Goal: Find specific page/section: Find specific page/section

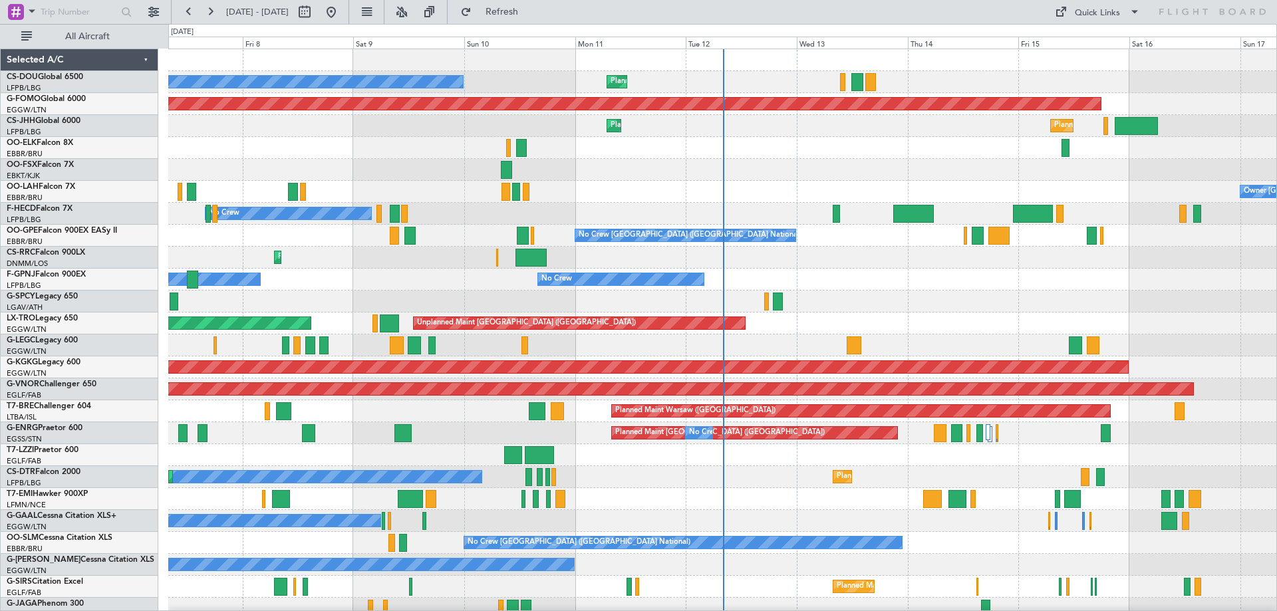
click at [483, 245] on div "No Crew [GEOGRAPHIC_DATA] ([GEOGRAPHIC_DATA] National)" at bounding box center [722, 236] width 1108 height 22
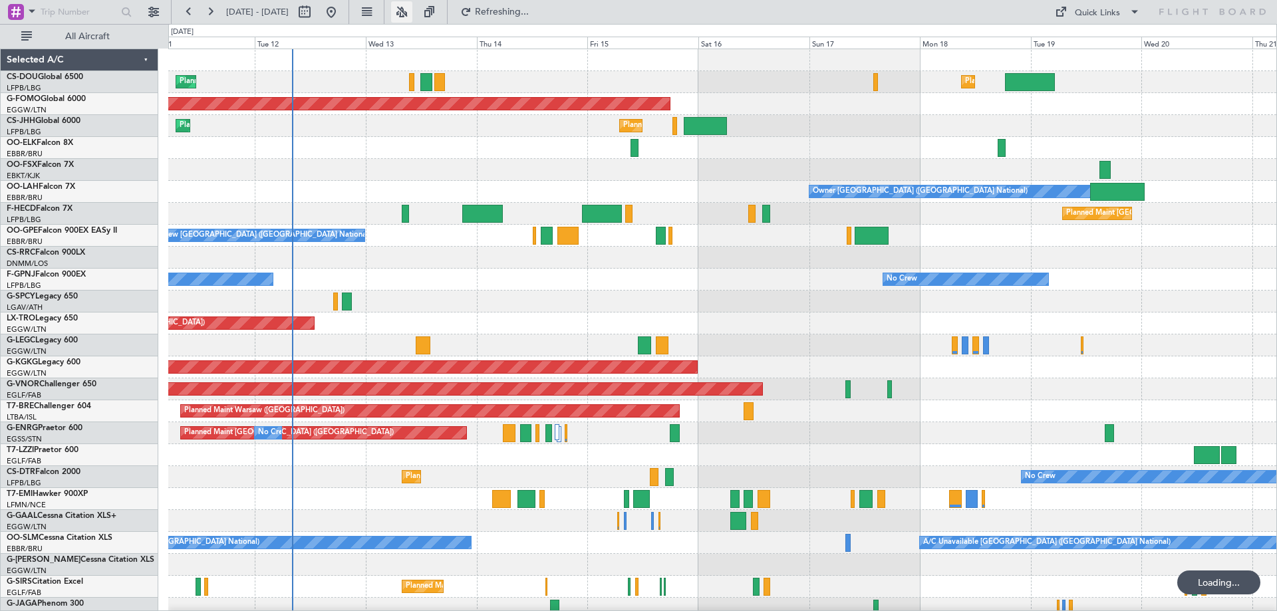
click at [412, 7] on button at bounding box center [401, 11] width 21 height 21
click at [315, 11] on button at bounding box center [304, 11] width 21 height 21
select select "8"
select select "2025"
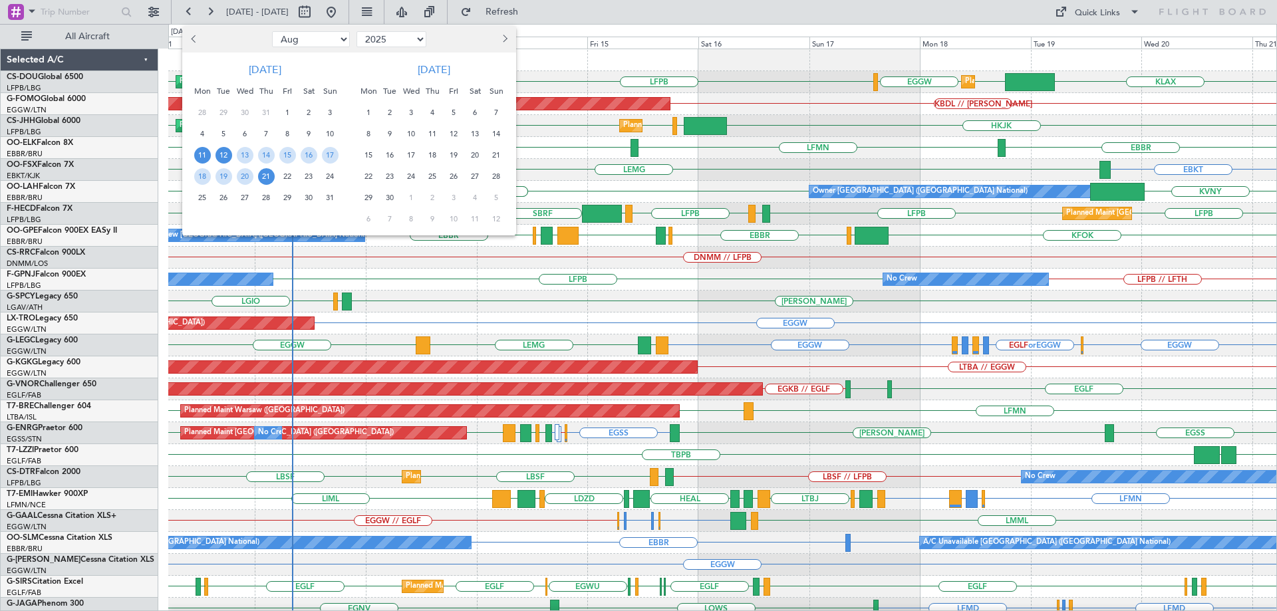
click at [225, 158] on span "12" at bounding box center [224, 155] width 17 height 17
click at [222, 174] on span "19" at bounding box center [224, 176] width 17 height 17
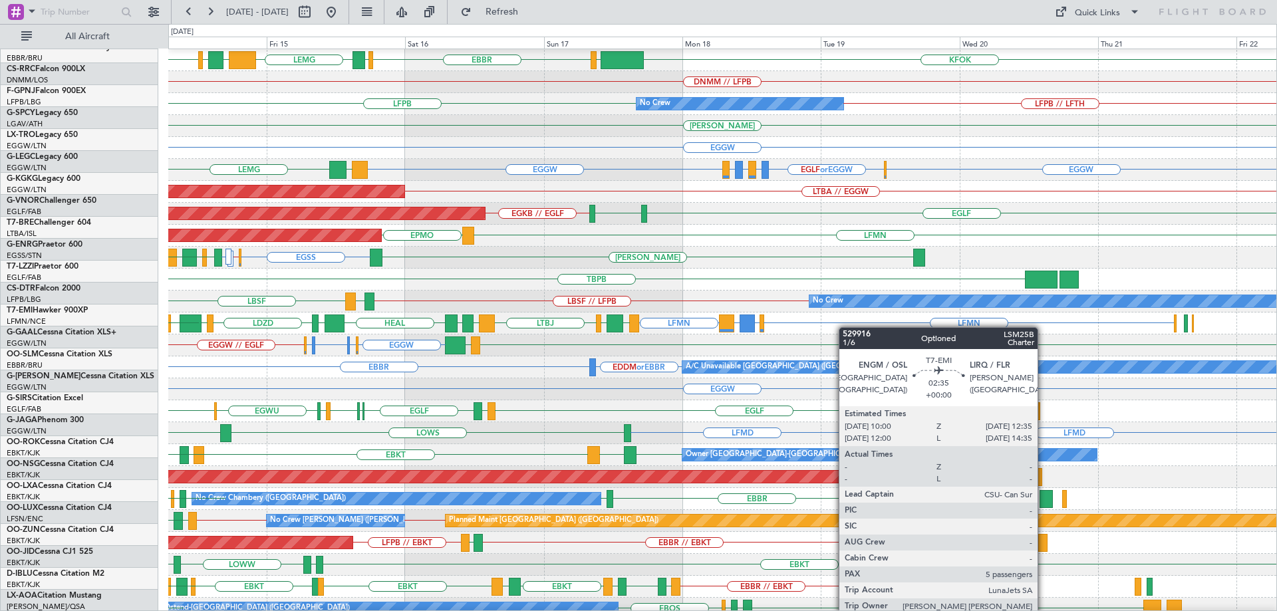
scroll to position [184, 0]
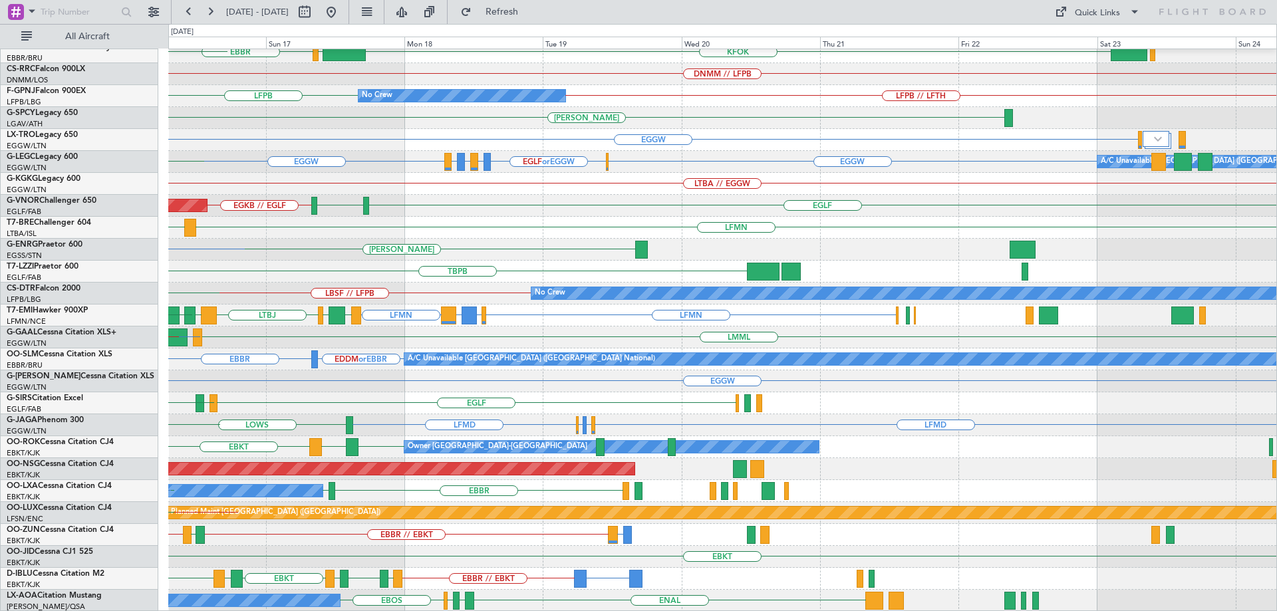
click at [491, 286] on div "Planned Maint Paris (Le Bourget) LFPB LIEO LFPB LFMN Planned Maint Paris (Le Bo…" at bounding box center [722, 239] width 1108 height 746
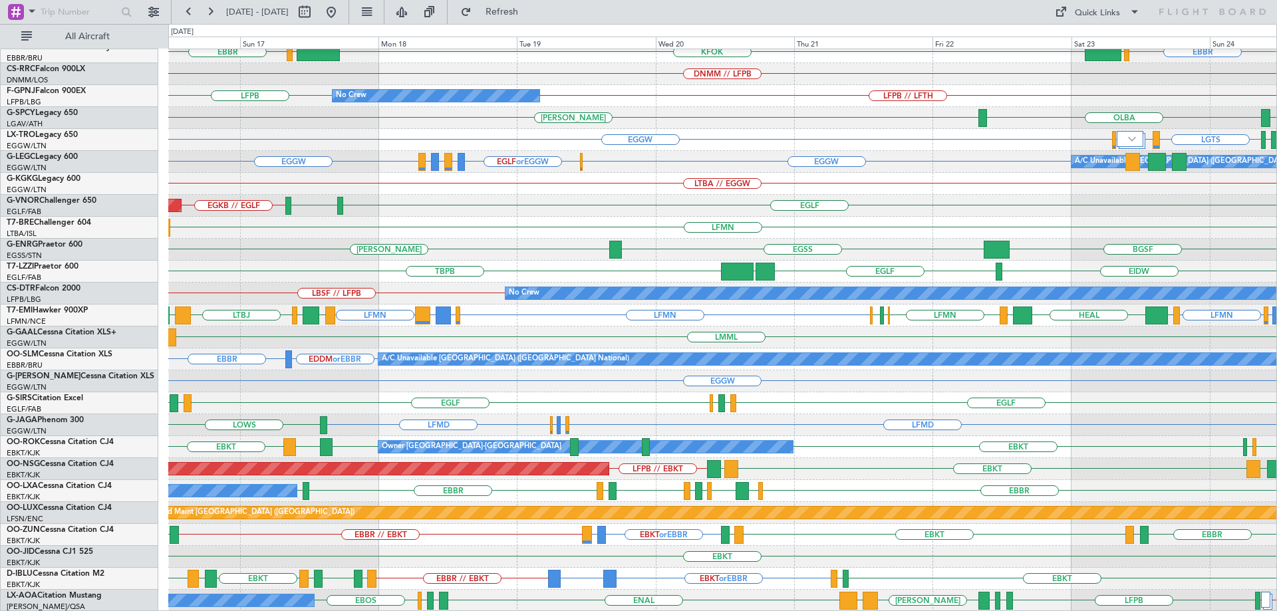
click at [1112, 283] on div "EIDW EGLF LPAZ TBPB" at bounding box center [722, 272] width 1108 height 22
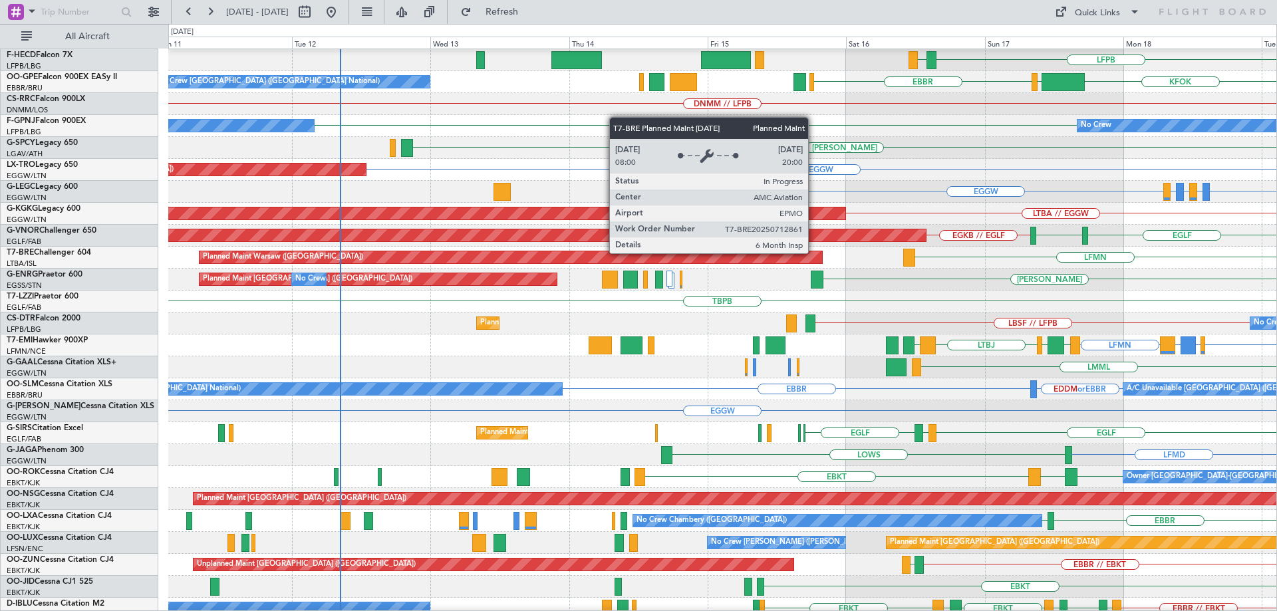
click at [549, 263] on div "Planned Maint Warsaw (Modlin)" at bounding box center [511, 257] width 623 height 12
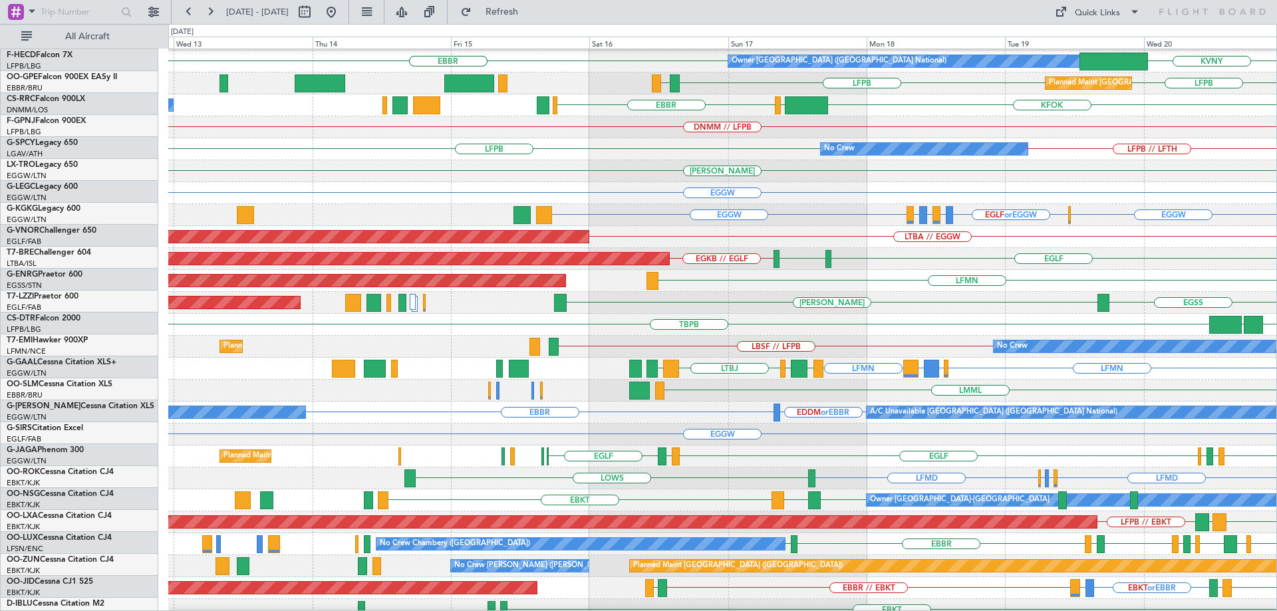
scroll to position [130, 0]
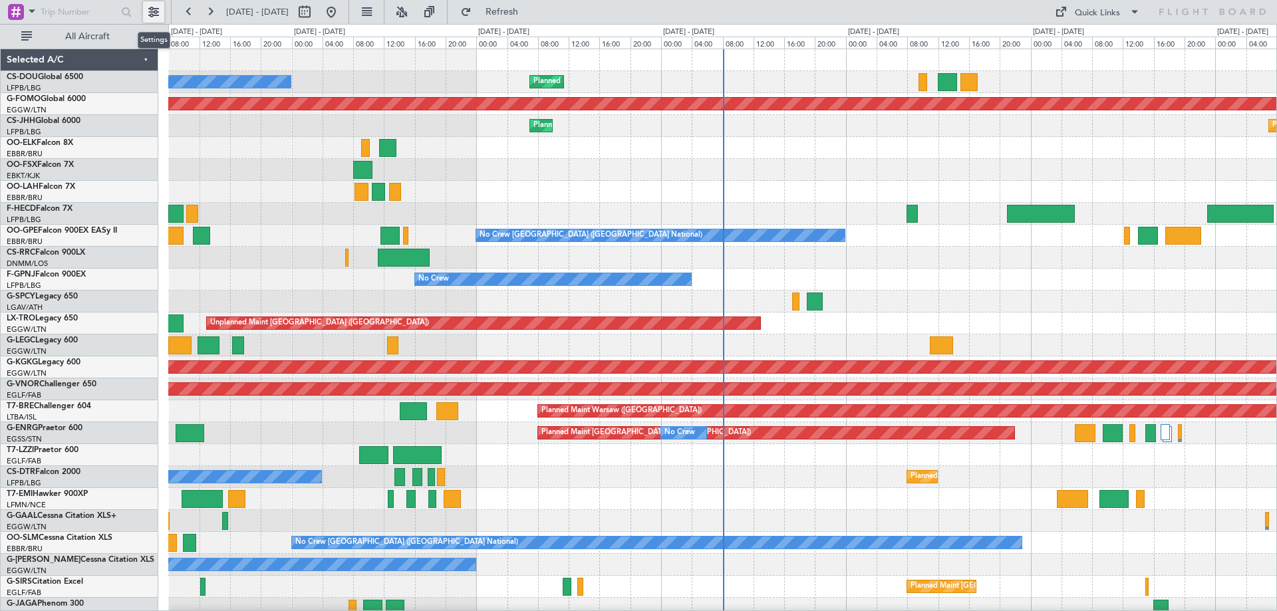
click at [153, 11] on button at bounding box center [153, 11] width 21 height 21
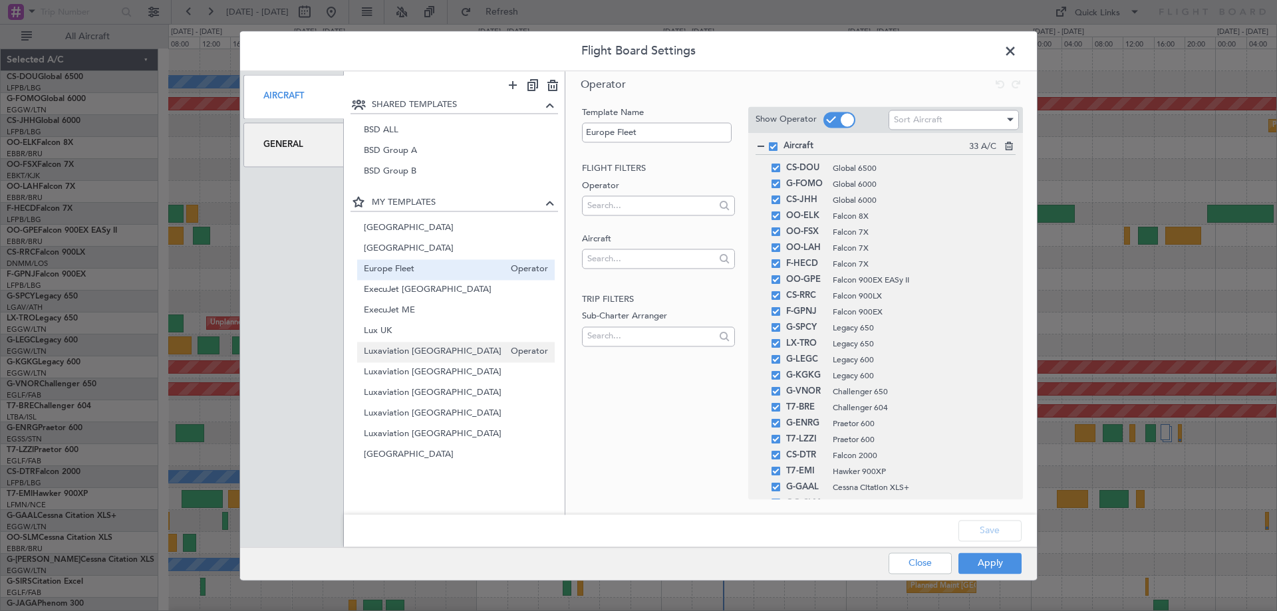
click at [438, 354] on span "Luxaviation Belgium" at bounding box center [434, 352] width 141 height 14
type input "Luxaviation Belgium"
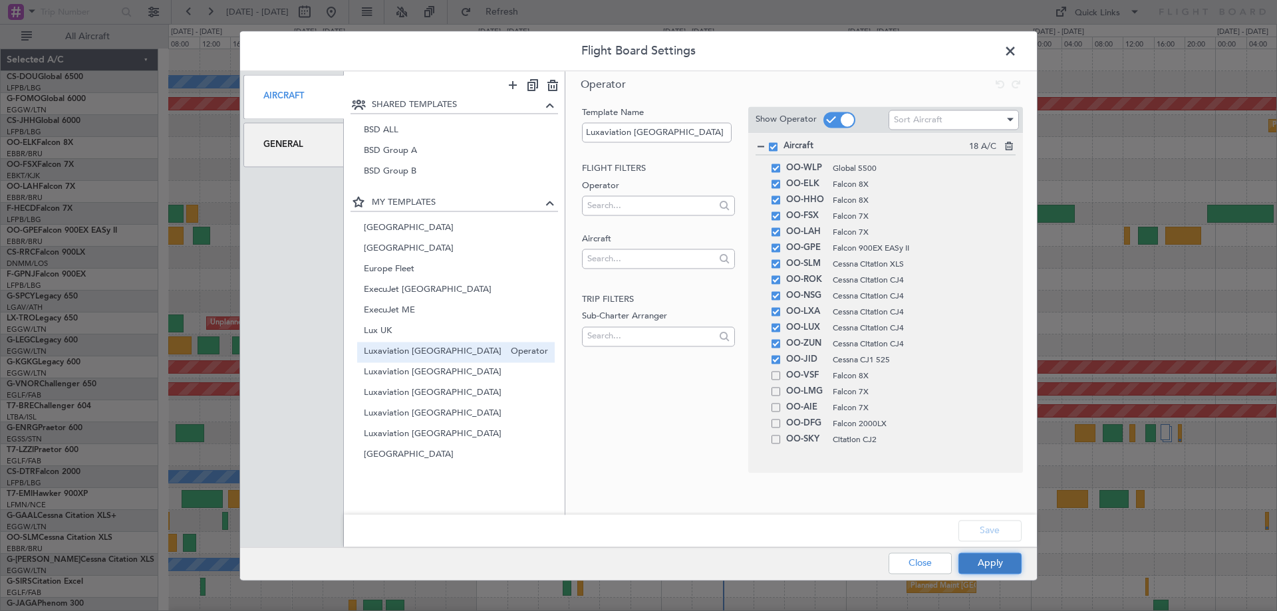
click at [1004, 561] on button "Apply" at bounding box center [990, 563] width 63 height 21
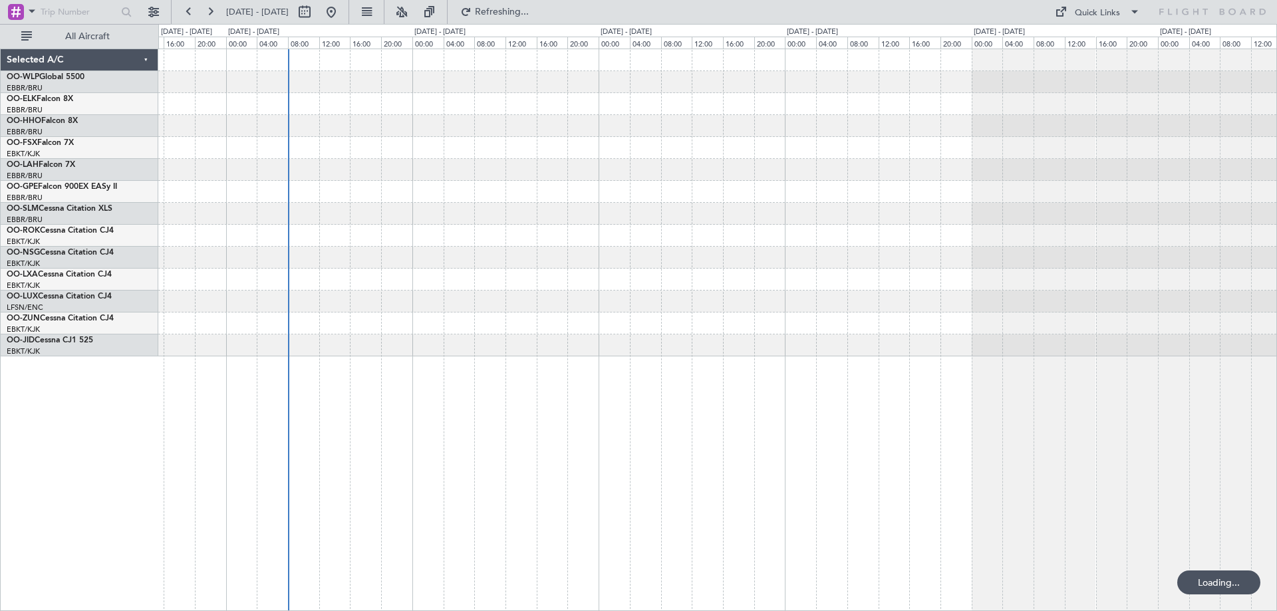
click at [367, 238] on div at bounding box center [717, 236] width 1118 height 22
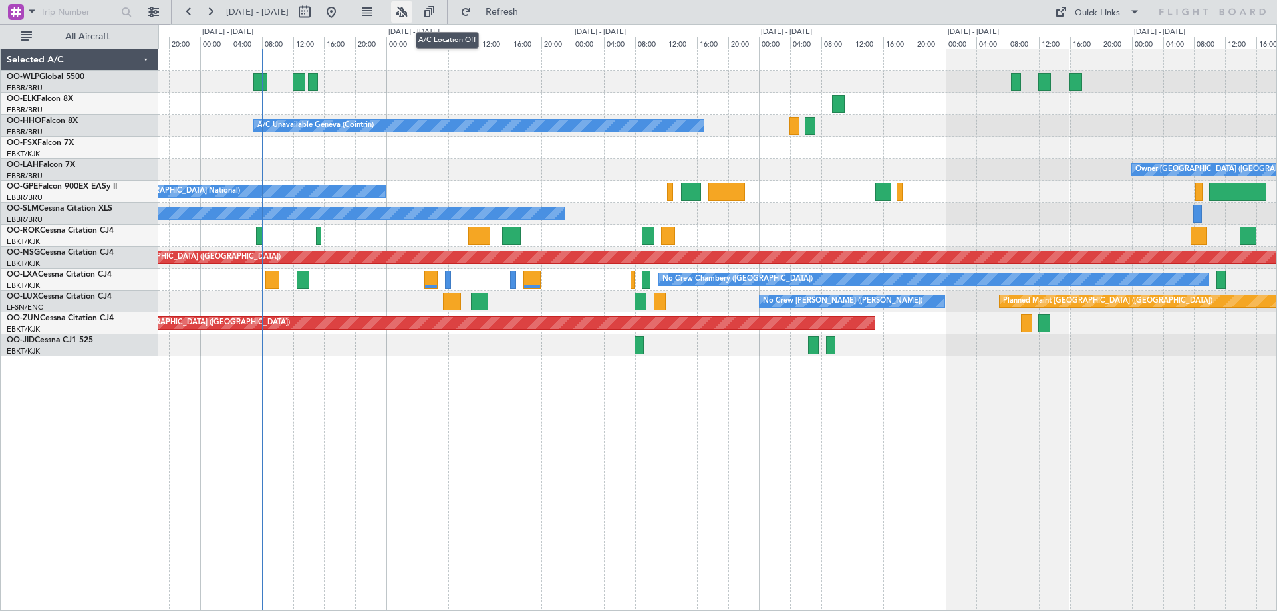
click at [412, 14] on button at bounding box center [401, 11] width 21 height 21
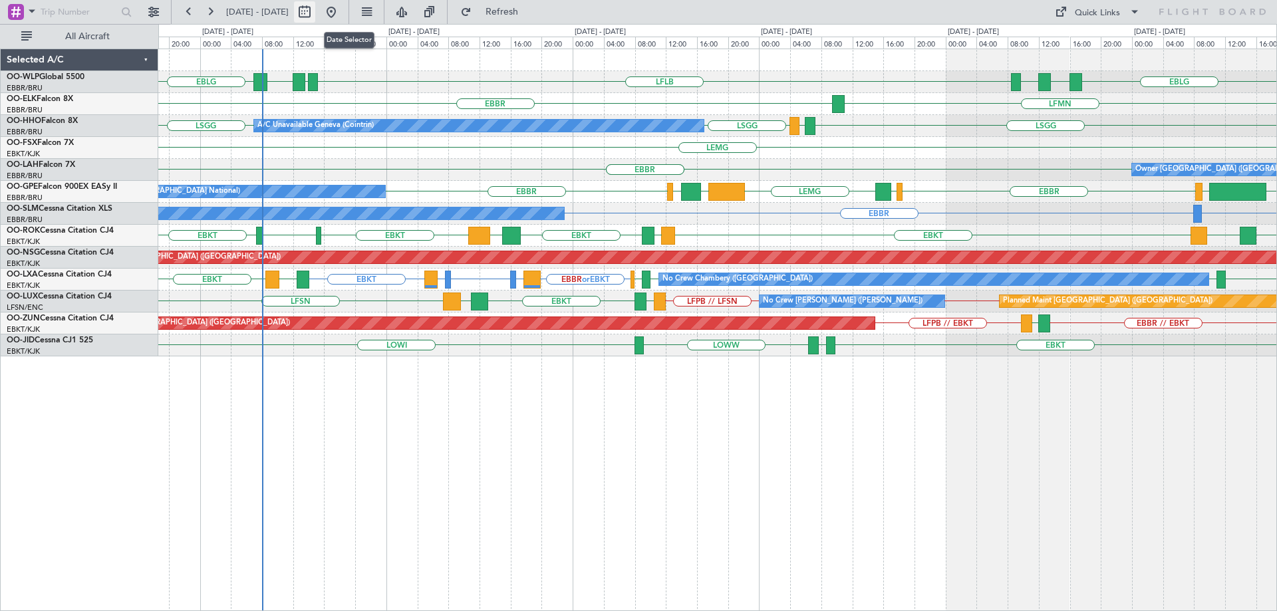
click at [315, 13] on button at bounding box center [304, 11] width 21 height 21
select select "8"
select select "2025"
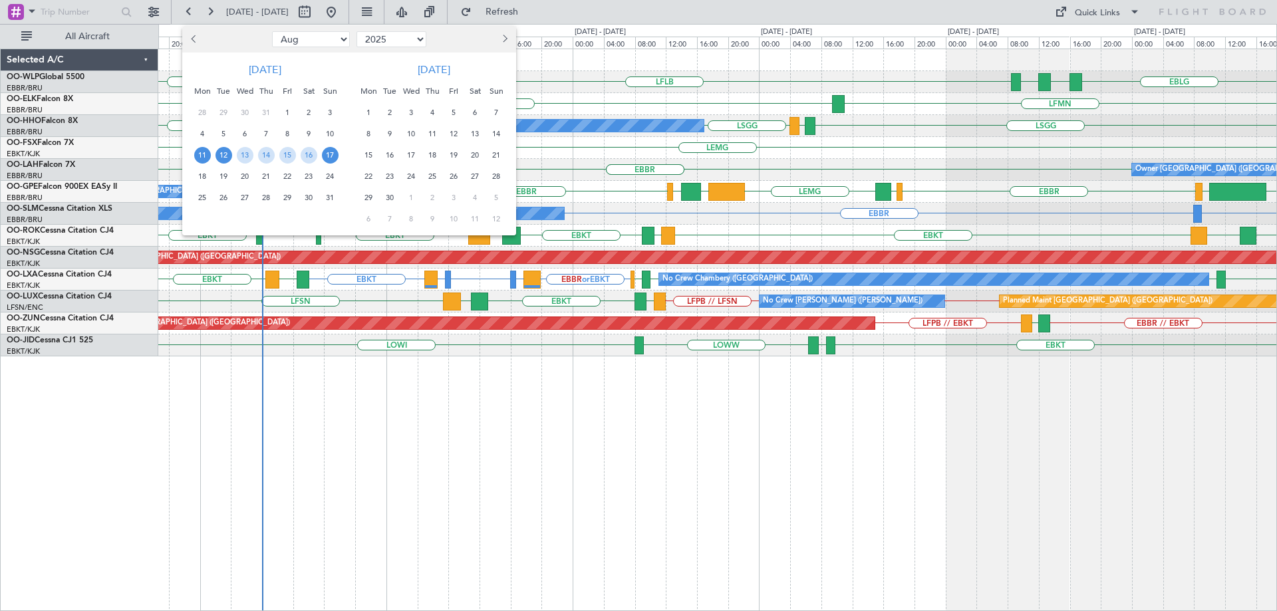
click at [220, 156] on span "12" at bounding box center [224, 155] width 17 height 17
drag, startPoint x: 222, startPoint y: 172, endPoint x: 333, endPoint y: 195, distance: 112.8
click at [222, 171] on span "19" at bounding box center [224, 176] width 17 height 17
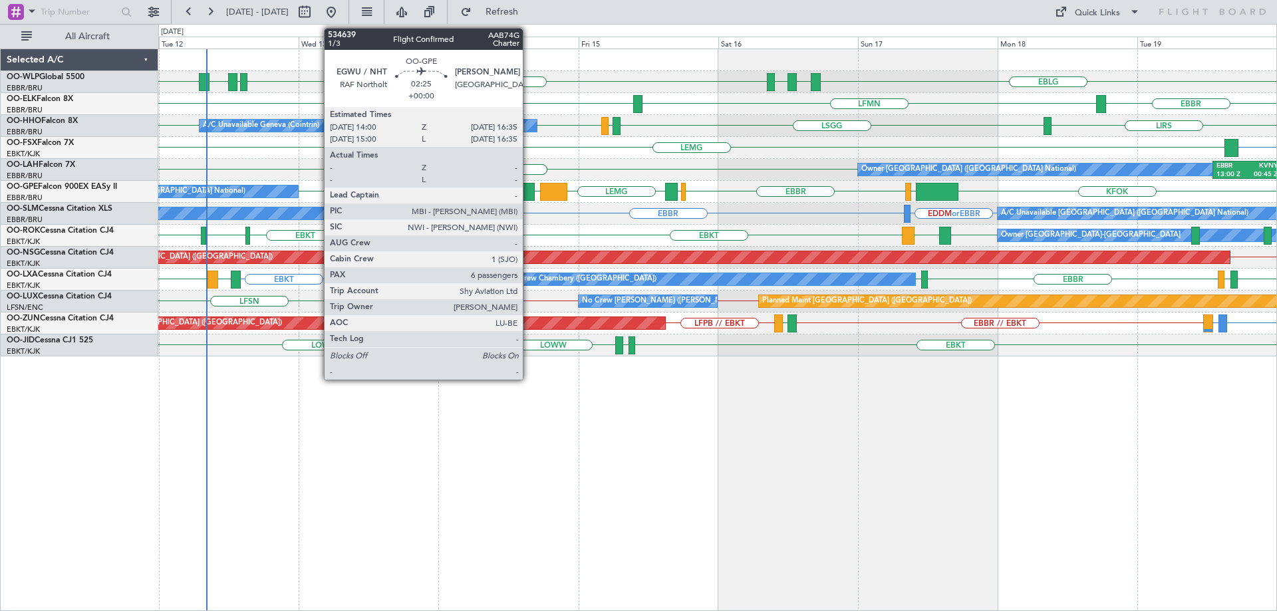
click at [529, 192] on div at bounding box center [527, 192] width 15 height 18
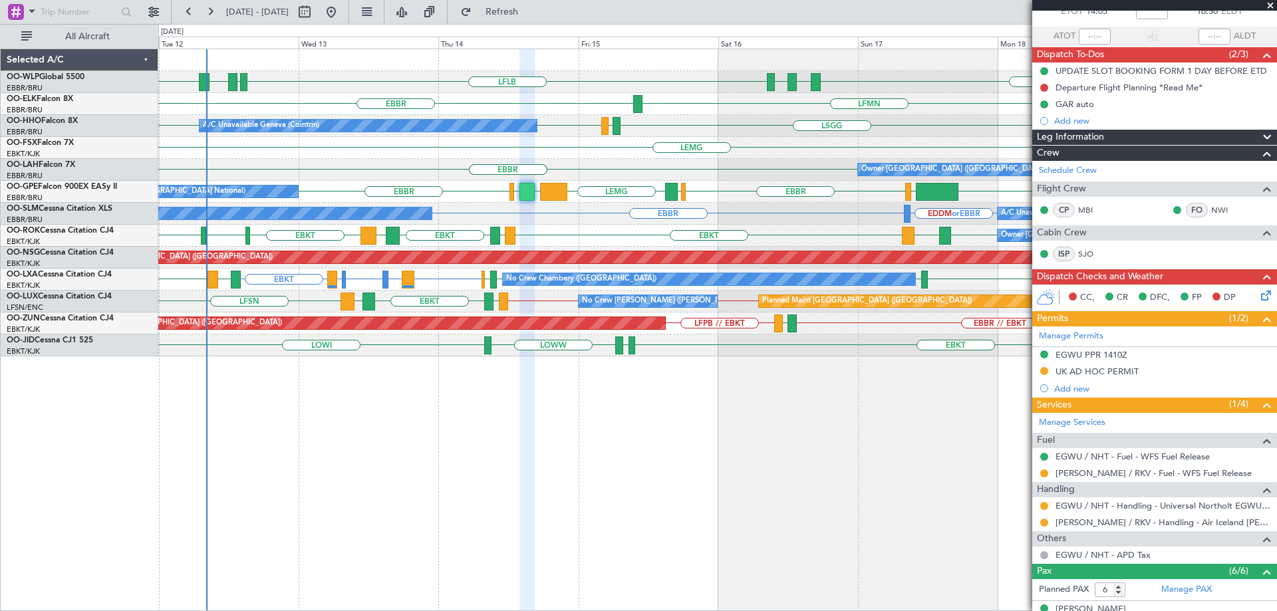
scroll to position [133, 0]
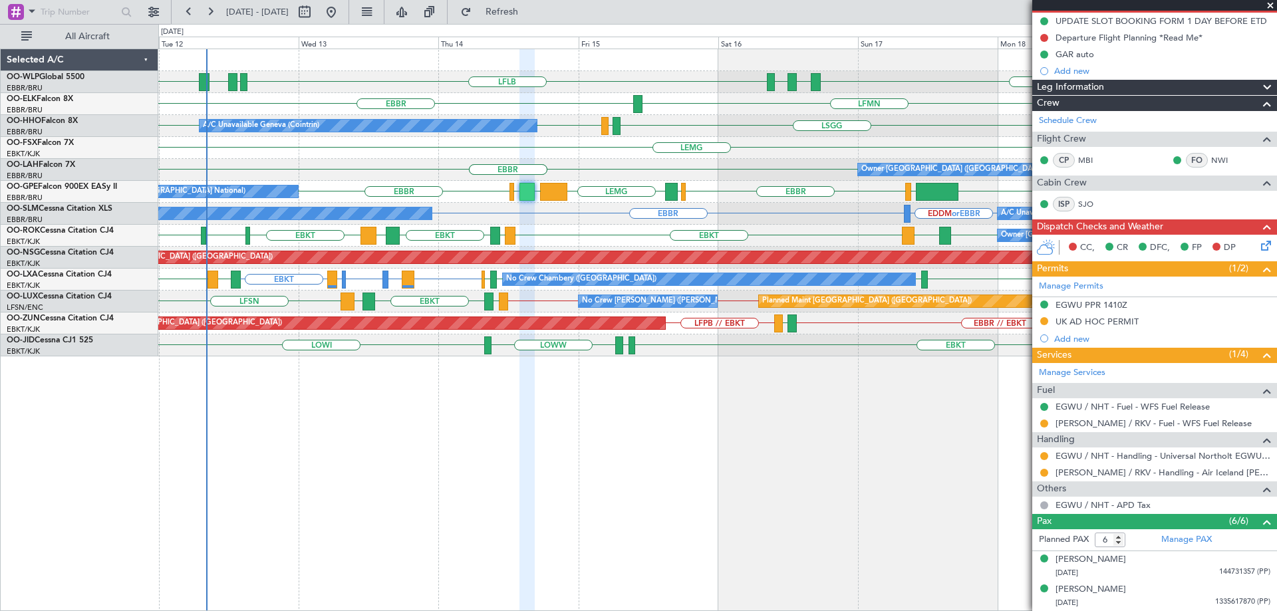
click at [1271, 5] on span at bounding box center [1270, 6] width 13 height 12
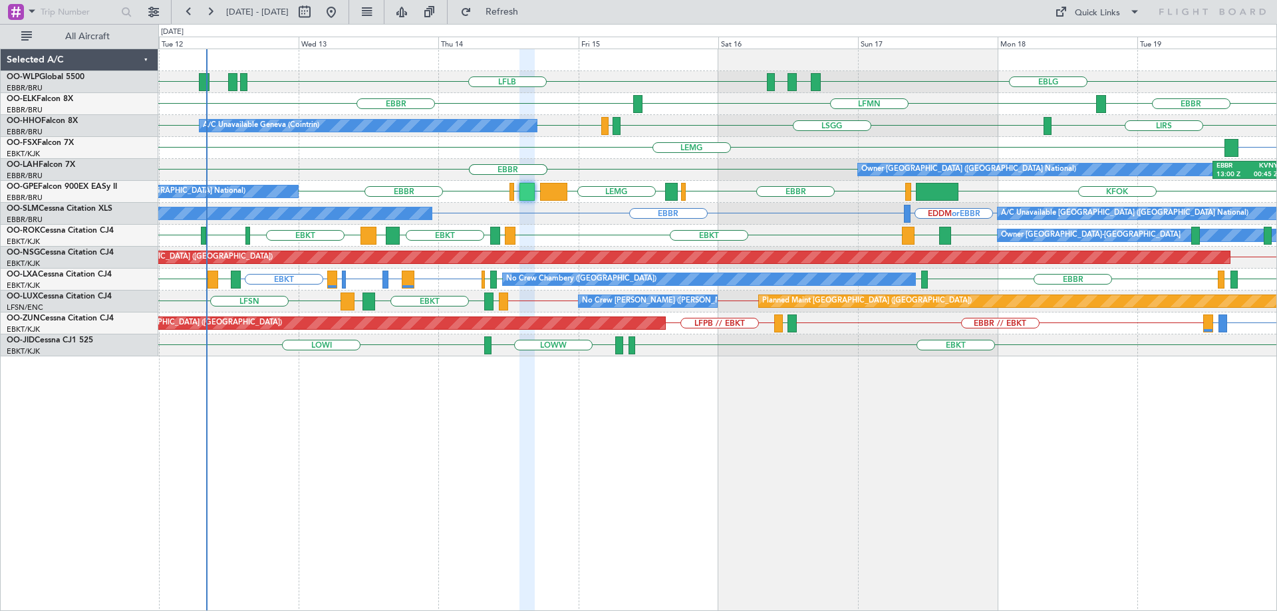
type input "0"
click at [154, 7] on button at bounding box center [153, 11] width 21 height 21
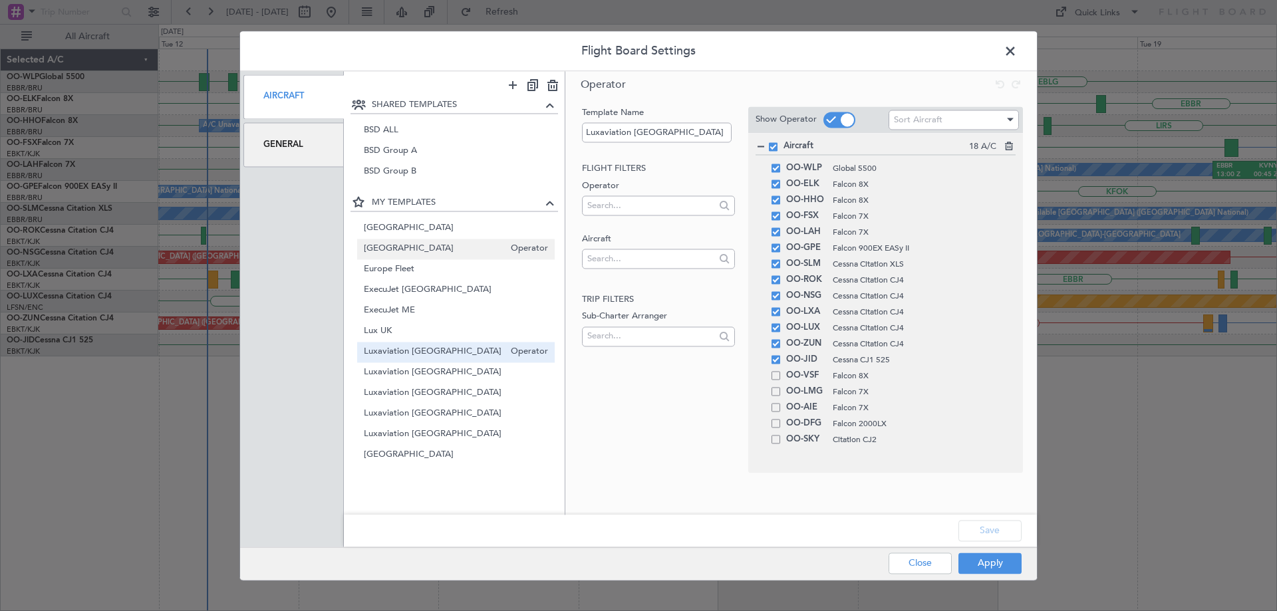
click at [410, 253] on span "Belgium" at bounding box center [434, 249] width 141 height 14
type input "Belgium"
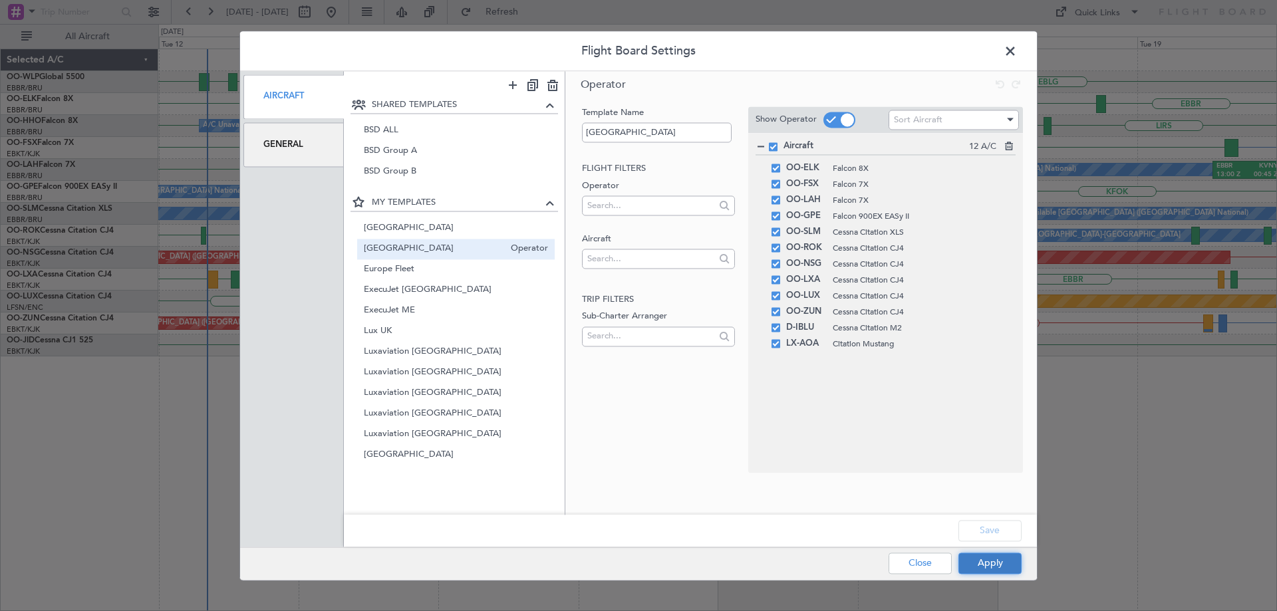
click at [987, 563] on button "Apply" at bounding box center [990, 563] width 63 height 21
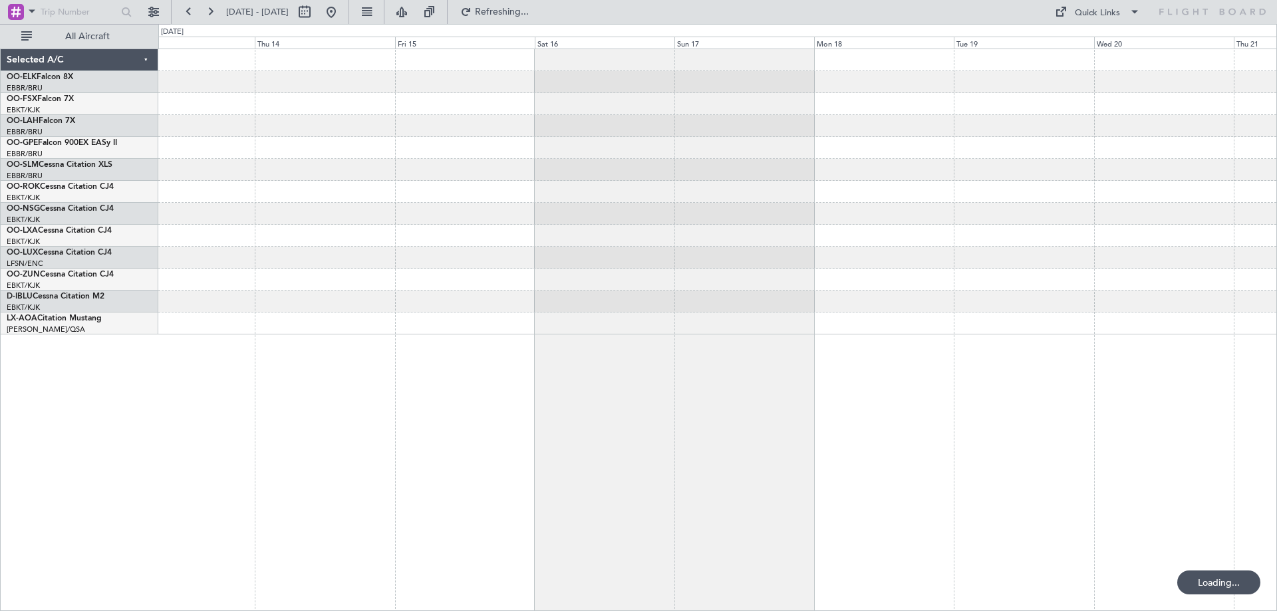
click at [890, 268] on div at bounding box center [717, 191] width 1118 height 285
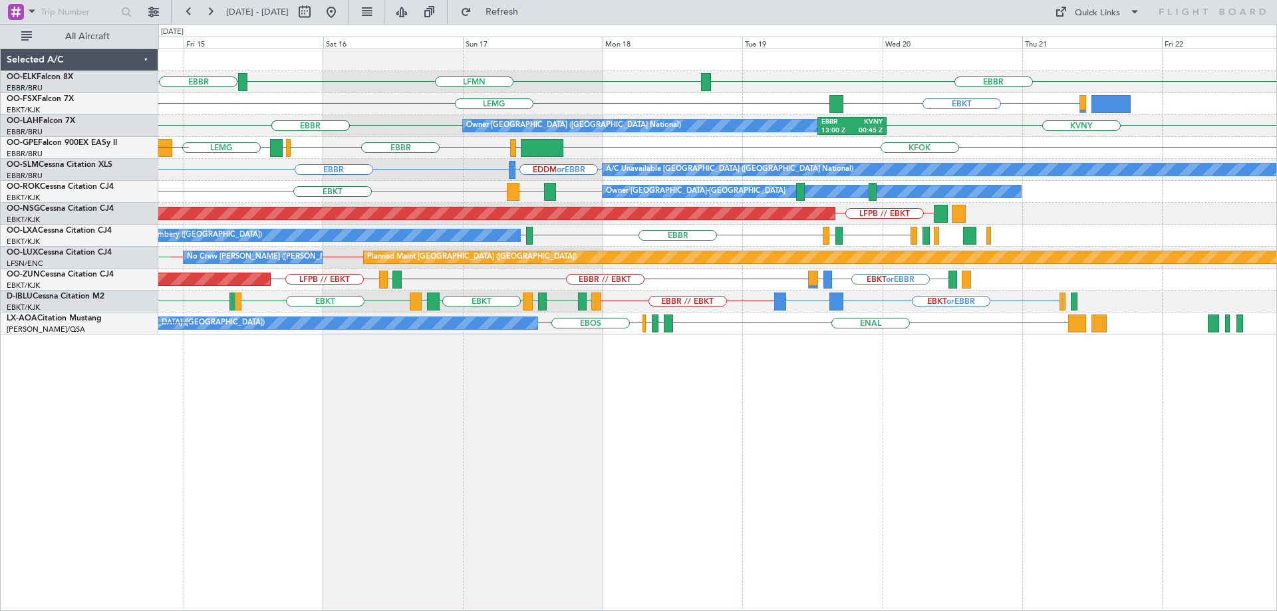
click at [286, 337] on div "EBBR LFMN EBBR EBKT LEMG Owner Brussels (Brussels National) EBBR 13:00 Z KVNY 0…" at bounding box center [717, 330] width 1119 height 563
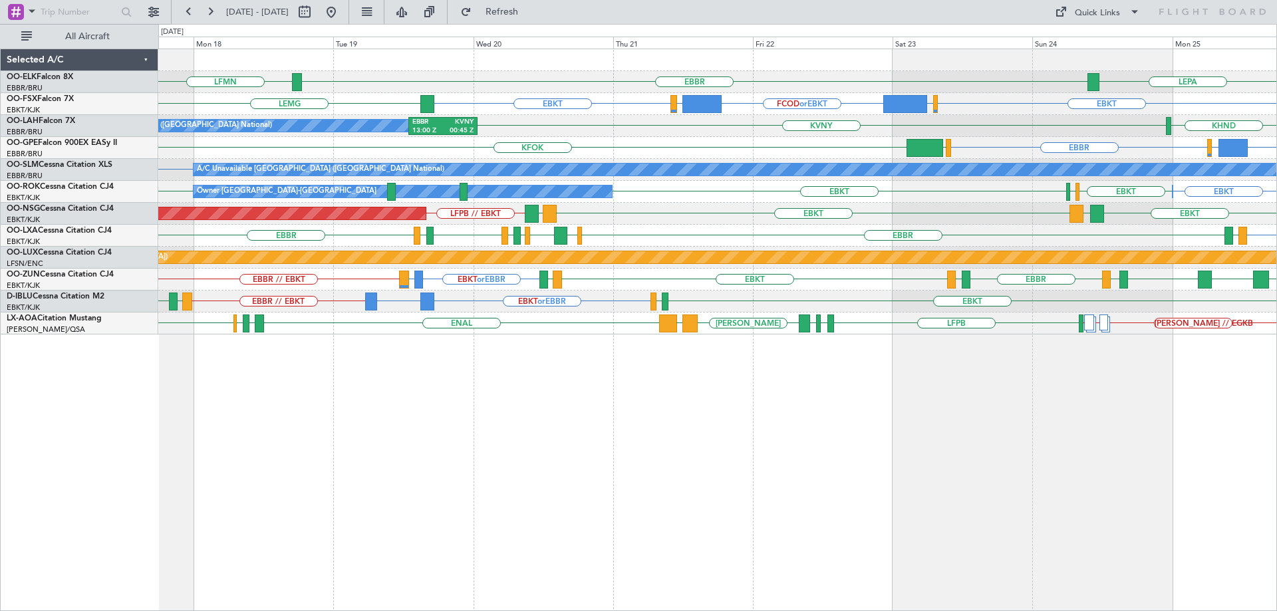
click at [889, 241] on div "LEPA EBBR LFMN EBKT EGGW or EBKT FCOD or EBKT LSGG or EBKT EBKT LEMG KHND KVNY …" at bounding box center [717, 191] width 1118 height 285
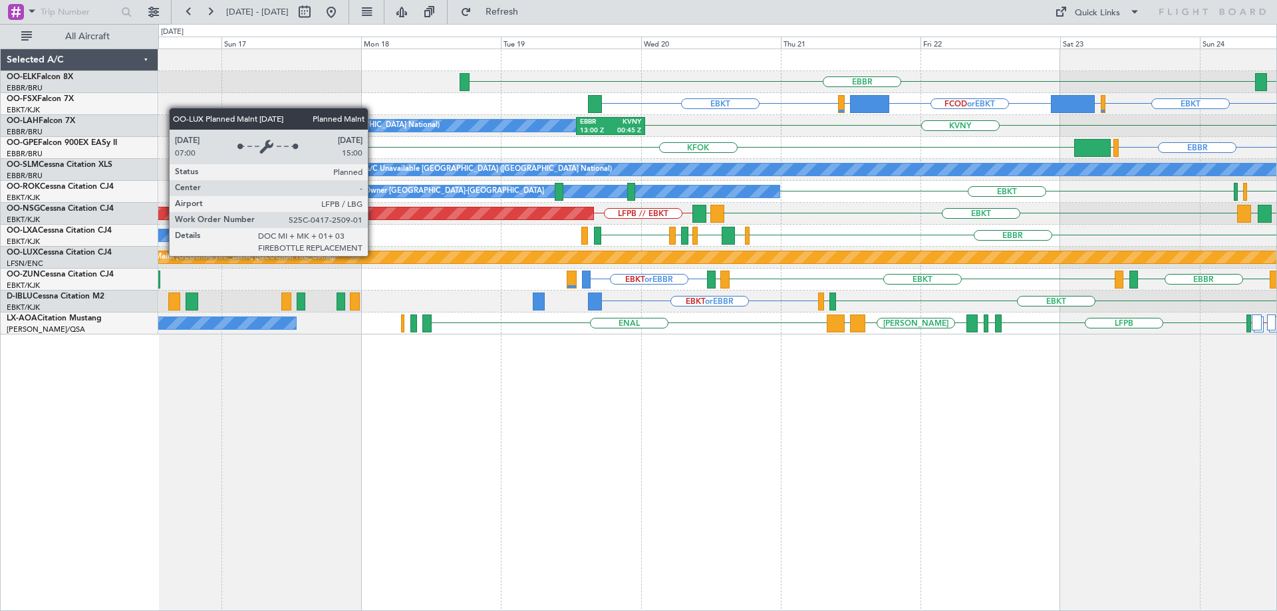
click at [822, 257] on div "Planned Maint Paris (Le Bourget)" at bounding box center [1258, 257] width 2272 height 12
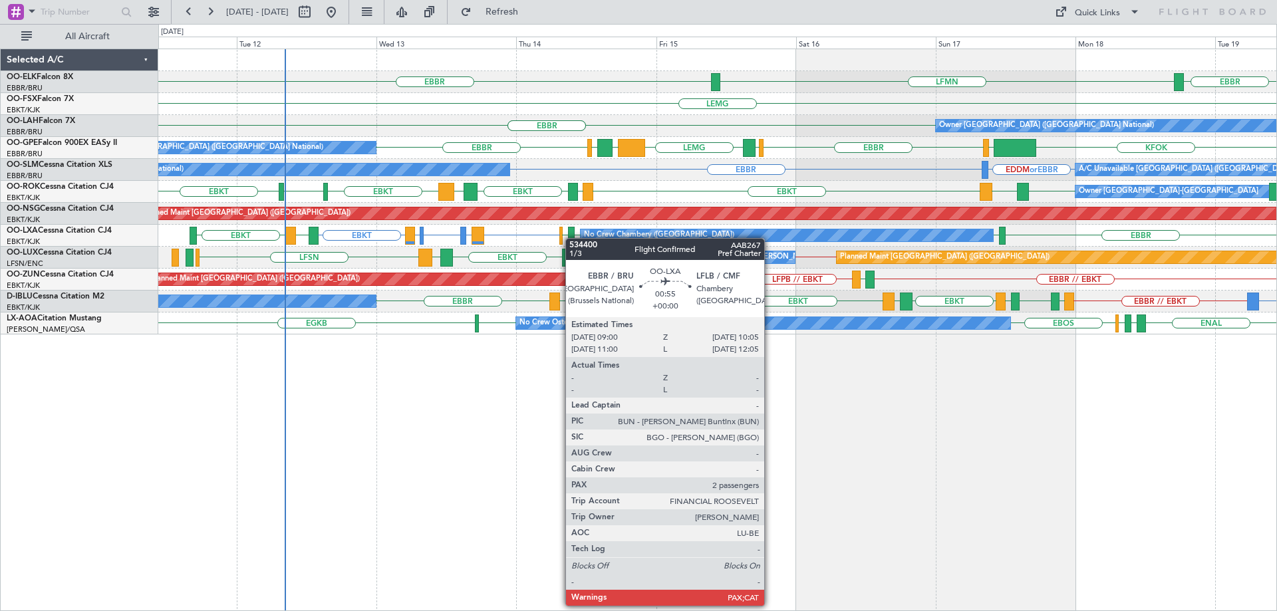
click at [572, 238] on div "EBBR LFMN EBBR LEMG EBKT Owner Brussels (Brussels National) EBBR EBBR EBBR 13:0…" at bounding box center [717, 191] width 1118 height 285
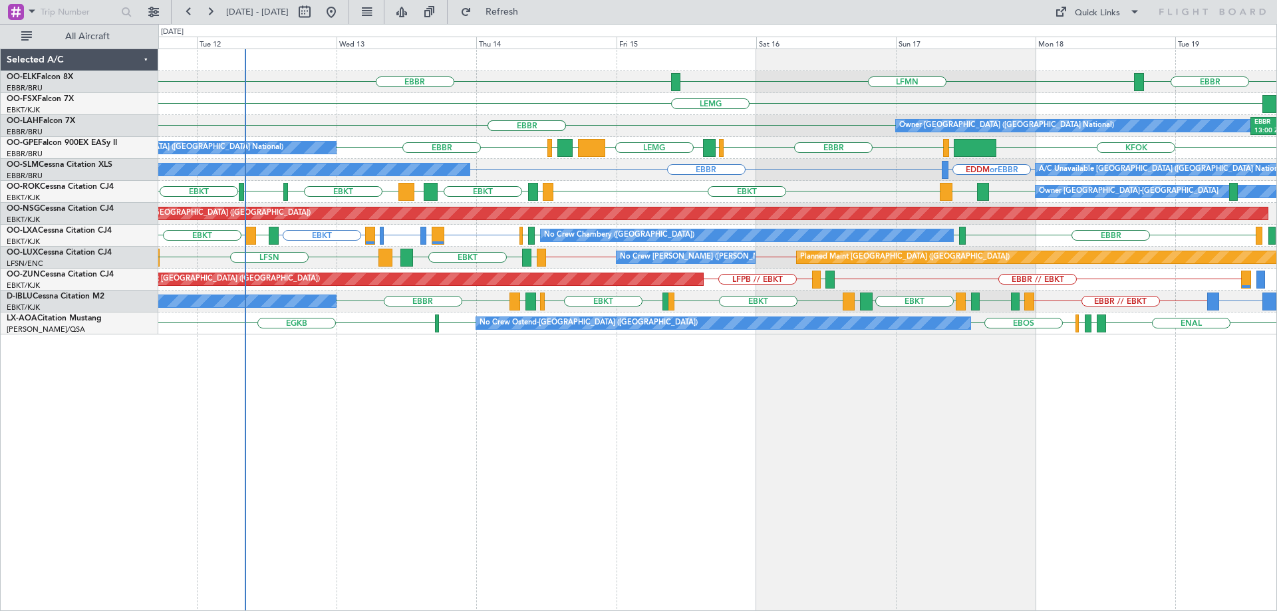
click at [746, 203] on div "EBBR LFMN EBBR LEMG Owner Brussels (Brussels National) EBBR EBBR EBBR 13:00 Z K…" at bounding box center [717, 191] width 1118 height 285
